Goal: Transaction & Acquisition: Purchase product/service

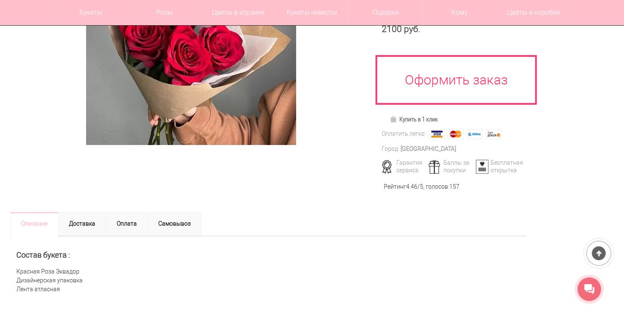
scroll to position [101, 0]
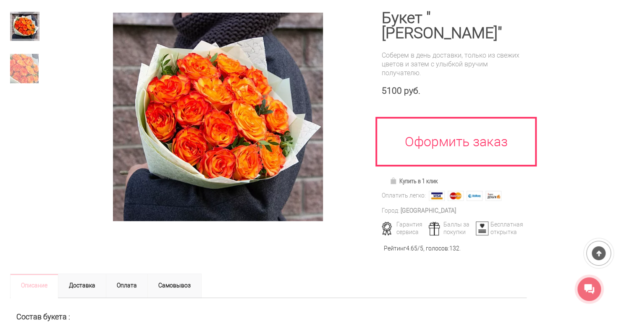
scroll to position [34, 0]
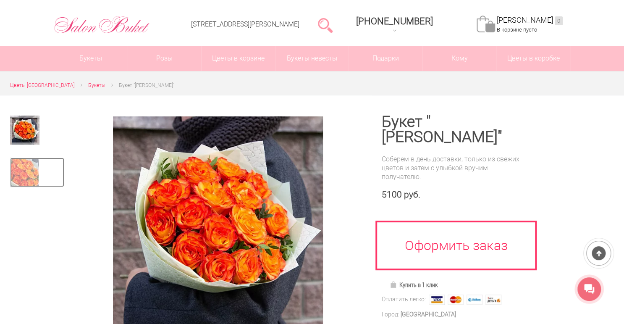
click at [15, 180] on img at bounding box center [24, 172] width 29 height 29
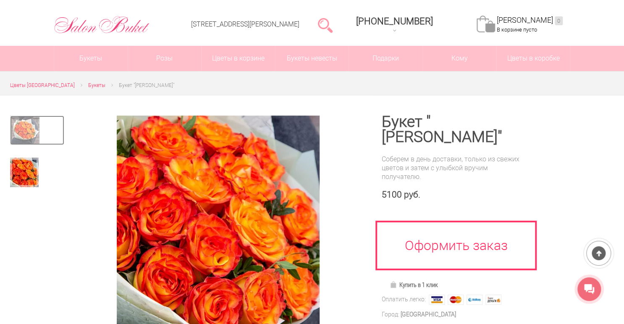
click at [24, 138] on img at bounding box center [24, 130] width 29 height 29
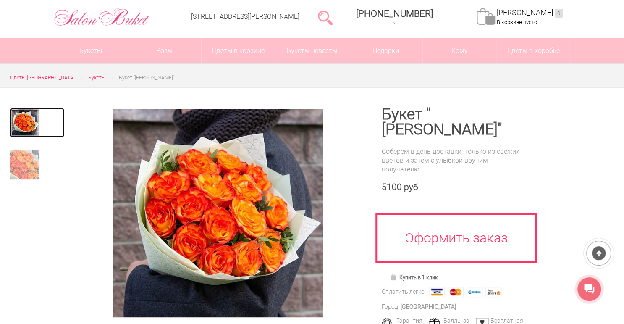
scroll to position [67, 0]
